Goal: Navigation & Orientation: Go to known website

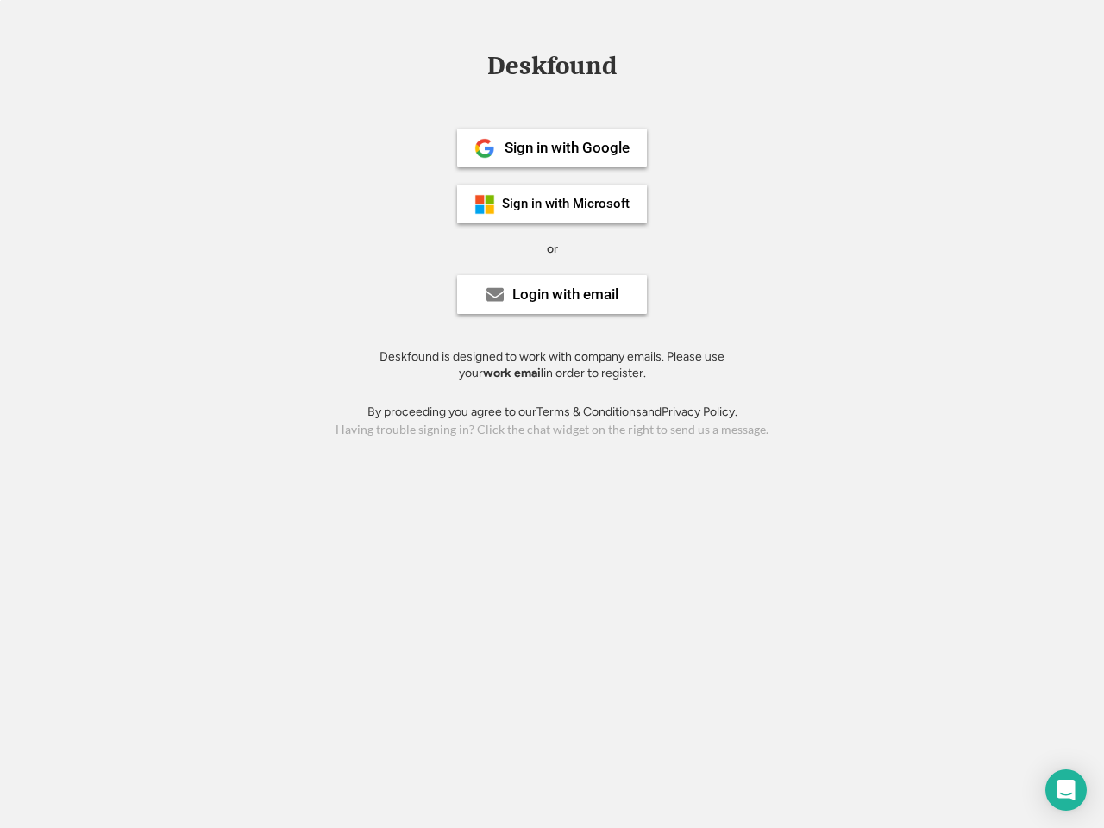
click at [552, 247] on div "or" at bounding box center [552, 249] width 11 height 17
click at [552, 69] on div "Deskfound" at bounding box center [552, 66] width 147 height 27
click at [472, 65] on div "Deskfound" at bounding box center [552, 69] width 1104 height 33
click at [552, 69] on div "Deskfound" at bounding box center [552, 66] width 147 height 27
click at [552, 248] on div "or" at bounding box center [552, 249] width 11 height 17
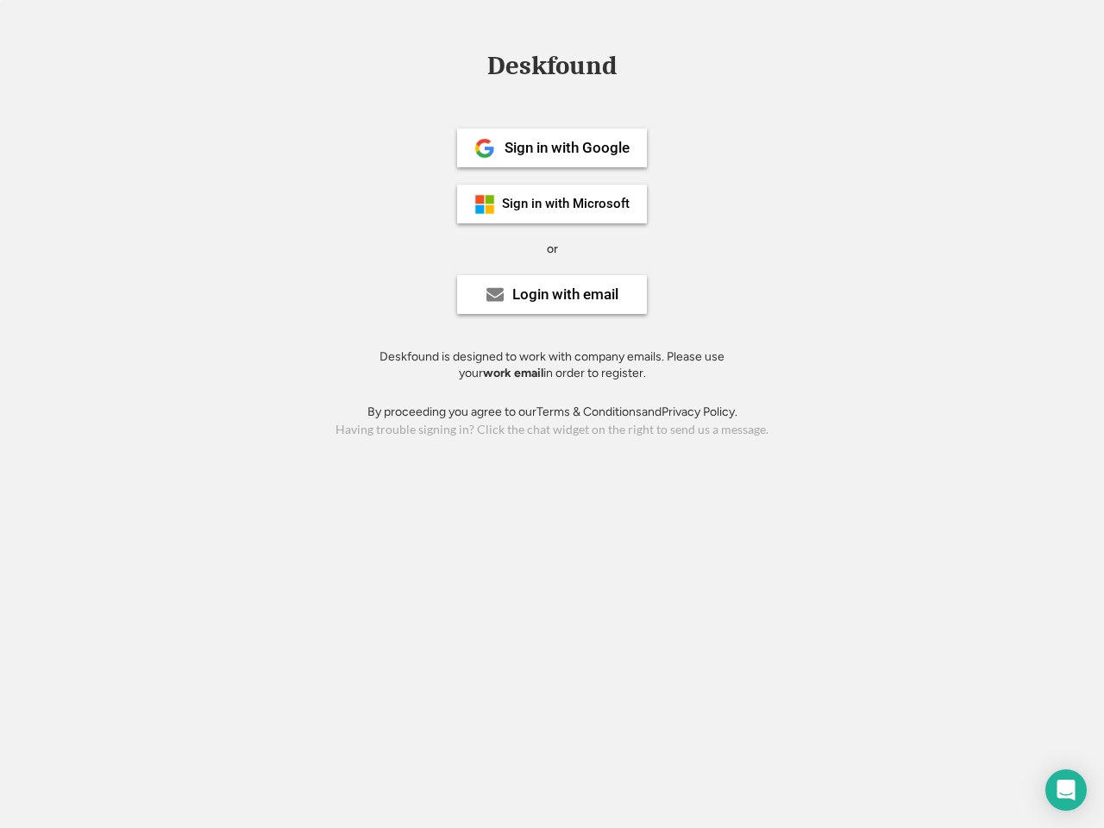
click at [552, 148] on div "Sign in with Google" at bounding box center [567, 148] width 125 height 15
click at [567, 148] on div "Sign in with Google" at bounding box center [567, 148] width 125 height 15
click at [485, 148] on img at bounding box center [485, 148] width 21 height 21
click at [552, 204] on div "Sign in with Microsoft" at bounding box center [566, 204] width 128 height 13
click at [567, 204] on div "Sign in with Microsoft" at bounding box center [566, 204] width 128 height 13
